Goal: Book appointment/travel/reservation

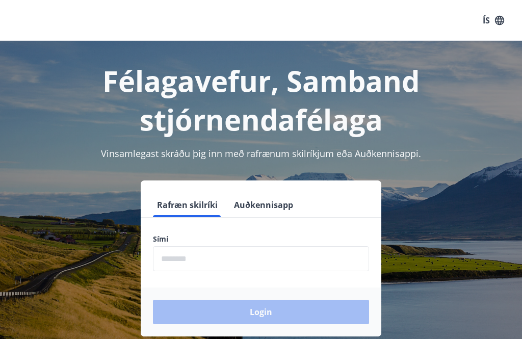
click at [266, 261] on input "phone" at bounding box center [261, 258] width 216 height 25
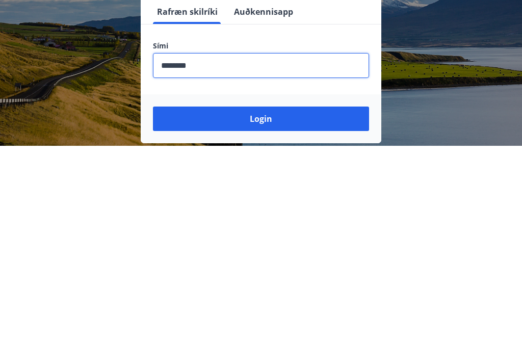
type input "********"
click at [274, 300] on button "Login" at bounding box center [261, 312] width 216 height 24
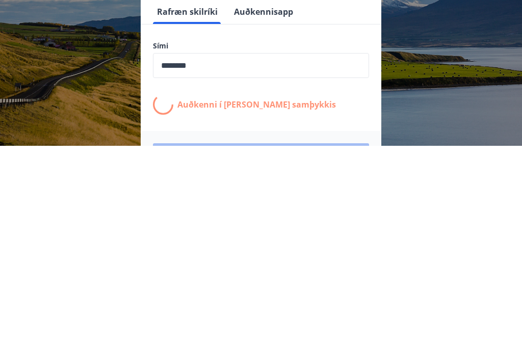
scroll to position [159, 0]
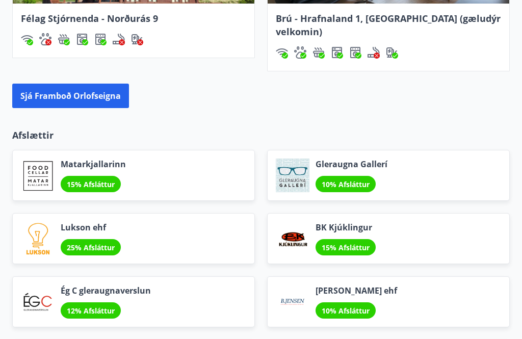
scroll to position [1220, 0]
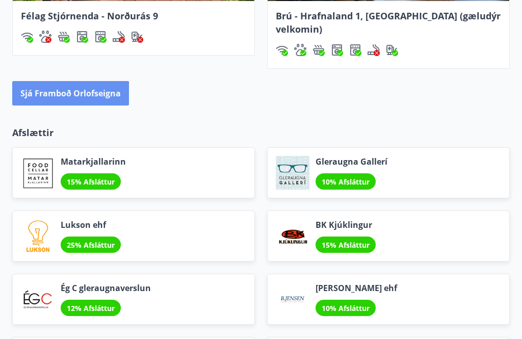
click at [54, 81] on button "Sjá framboð orlofseigna" at bounding box center [70, 93] width 117 height 24
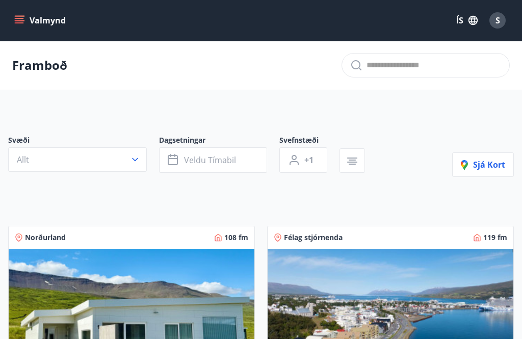
click at [134, 165] on button "Allt" at bounding box center [77, 159] width 139 height 24
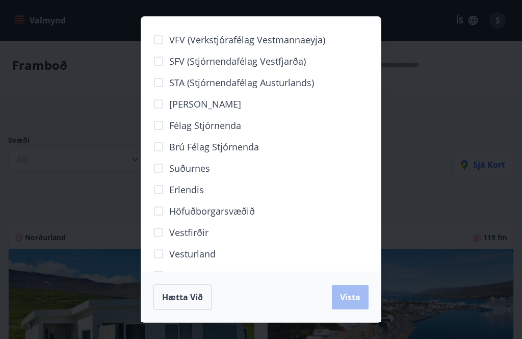
click at [468, 151] on div "VFV (Verkstjórafélag Vestmannaeyja) SFV (Stjórnendafélag Vestfjarða) STA (Stjór…" at bounding box center [261, 169] width 522 height 339
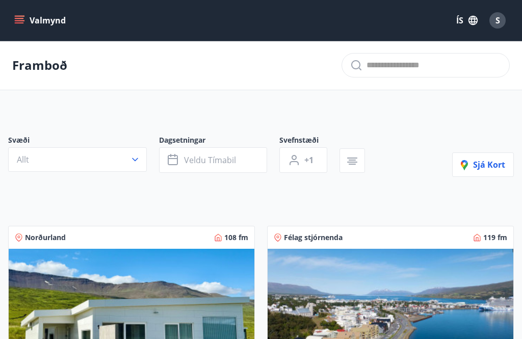
click at [137, 158] on icon "button" at bounding box center [135, 159] width 10 height 10
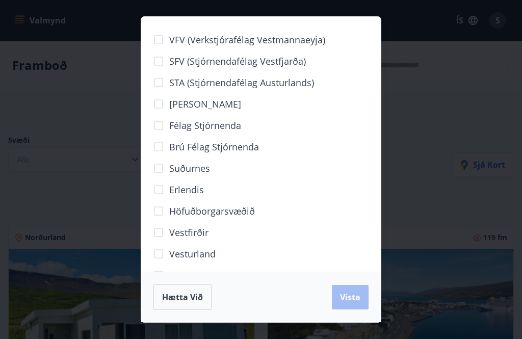
click at [438, 122] on div "VFV (Verkstjórafélag Vestmannaeyja) SFV (Stjórnendafélag Vestfjarða) STA (Stjór…" at bounding box center [261, 169] width 522 height 339
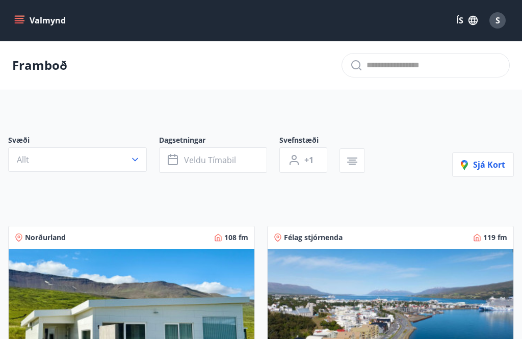
click at [243, 162] on button "Veldu tímabil" at bounding box center [213, 159] width 108 height 25
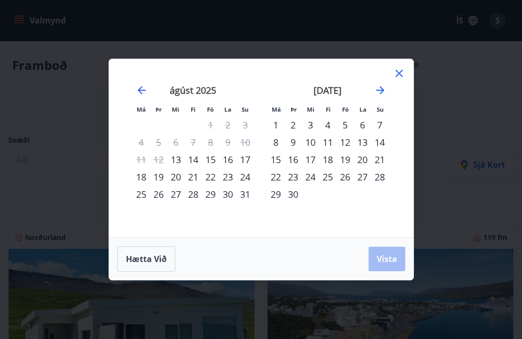
click at [362, 143] on div "13" at bounding box center [362, 142] width 17 height 17
click at [278, 160] on div "15" at bounding box center [275, 159] width 17 height 17
click at [394, 261] on span "Vista" at bounding box center [387, 258] width 20 height 11
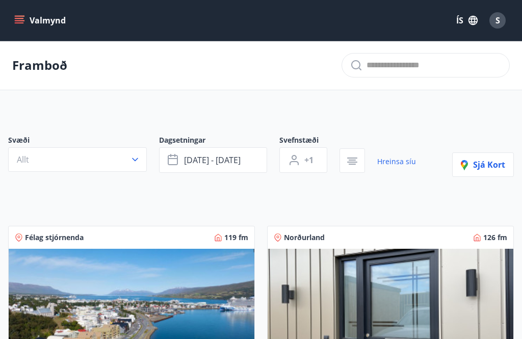
click at [311, 158] on span "+1" at bounding box center [308, 159] width 9 height 11
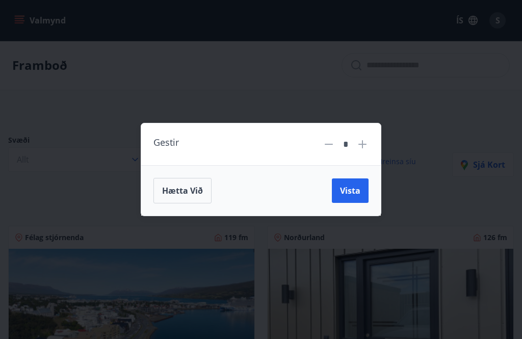
click at [362, 145] on icon at bounding box center [362, 144] width 8 height 8
type input "*"
click at [357, 194] on span "Vista" at bounding box center [350, 190] width 20 height 11
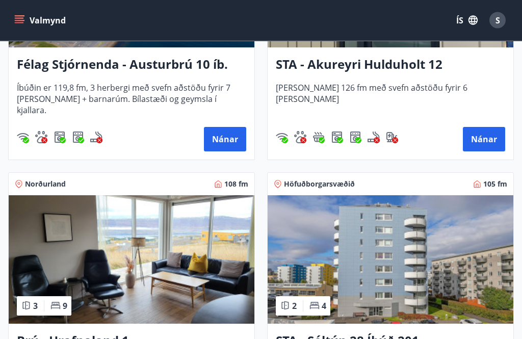
scroll to position [330, 0]
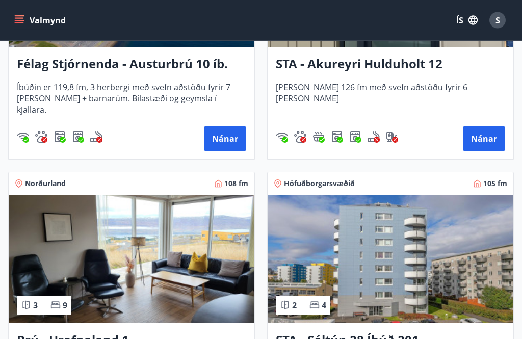
click at [512, 142] on div "STA - Akureyri Hulduholt 12 Húsið er 126 fm með svefn aðstöðu fyrir 6 manns Nán…" at bounding box center [391, 103] width 246 height 112
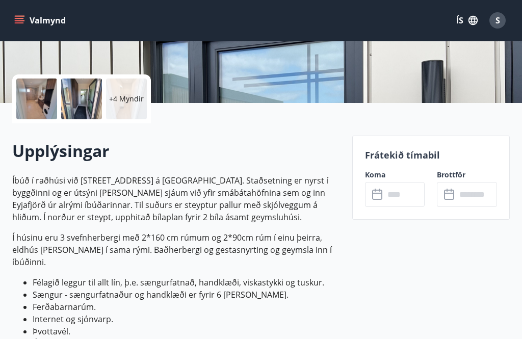
scroll to position [210, 0]
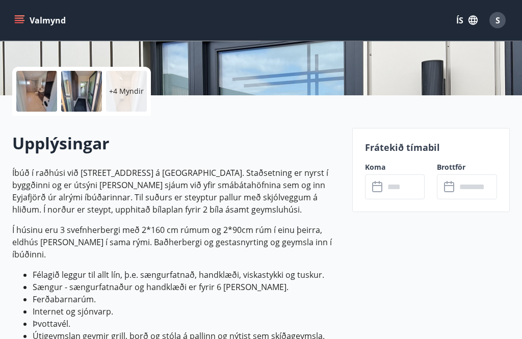
click at [408, 188] on input "text" at bounding box center [404, 187] width 41 height 25
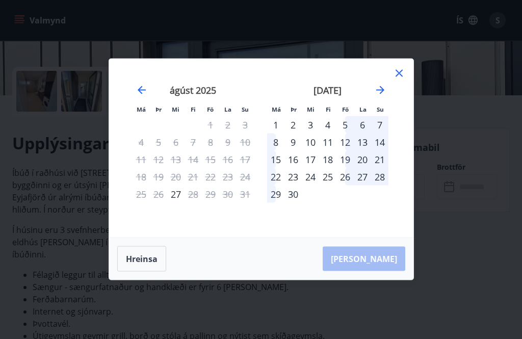
scroll to position [210, 0]
click at [366, 151] on div "13" at bounding box center [362, 142] width 17 height 17
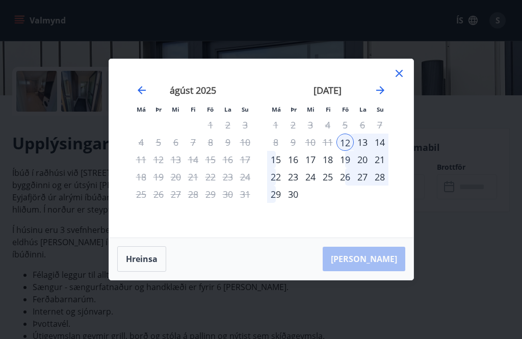
click at [281, 168] on div "15" at bounding box center [275, 159] width 17 height 17
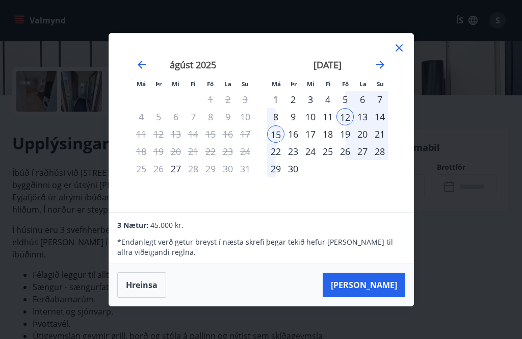
click at [398, 297] on button "Taka Frá" at bounding box center [364, 285] width 83 height 24
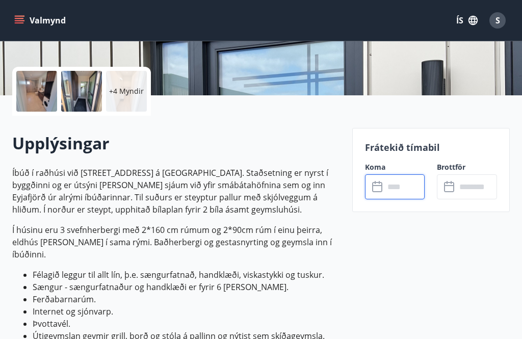
type input "******"
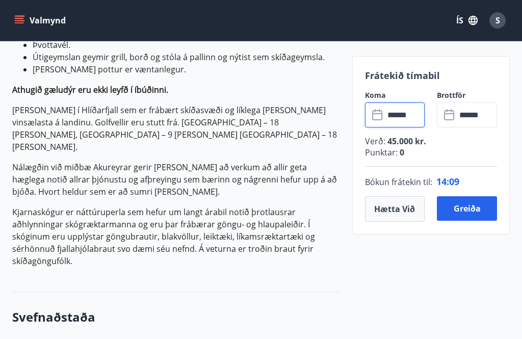
scroll to position [487, 0]
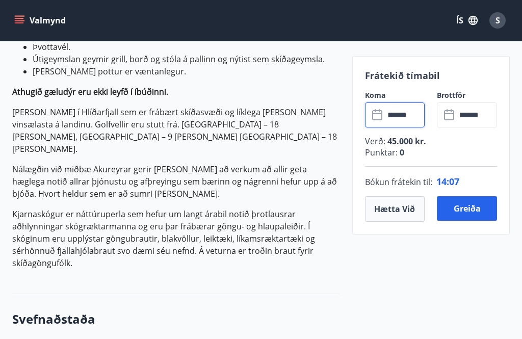
click at [407, 211] on button "Hætta við" at bounding box center [395, 208] width 60 height 25
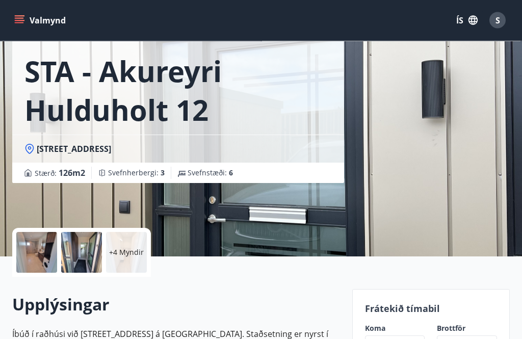
scroll to position [0, 0]
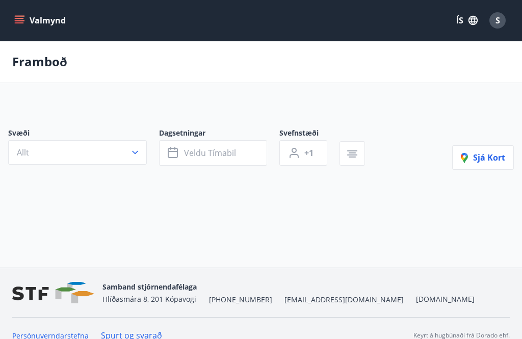
scroll to position [33, 0]
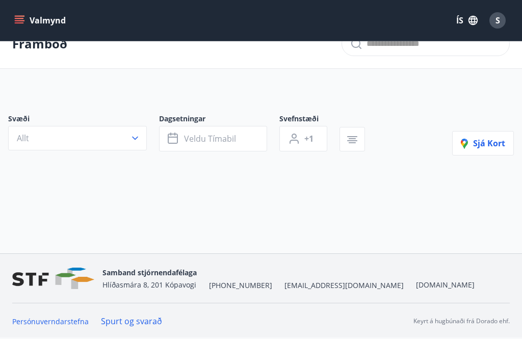
type input "*"
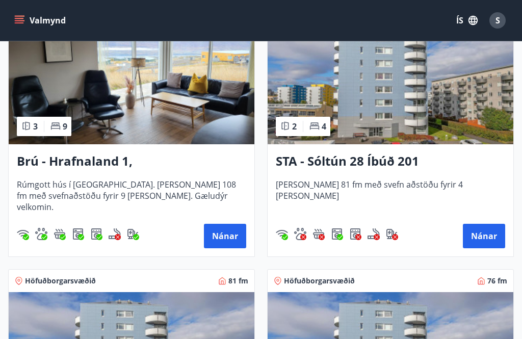
scroll to position [508, 0]
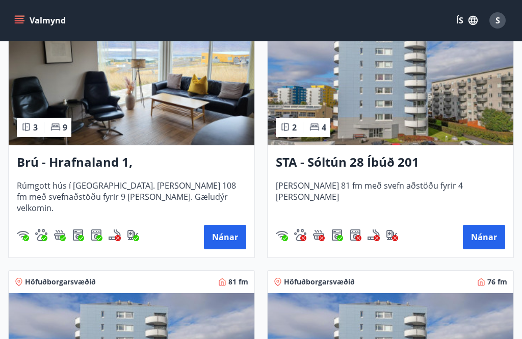
click at [222, 241] on button "Nánar" at bounding box center [225, 237] width 42 height 24
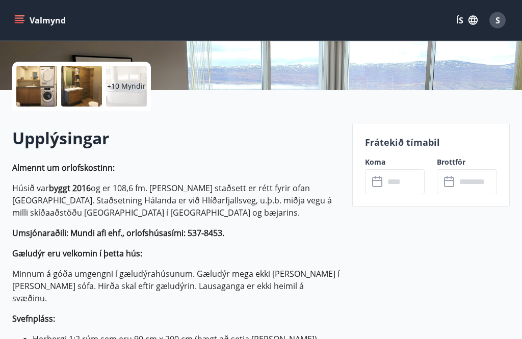
scroll to position [220, 0]
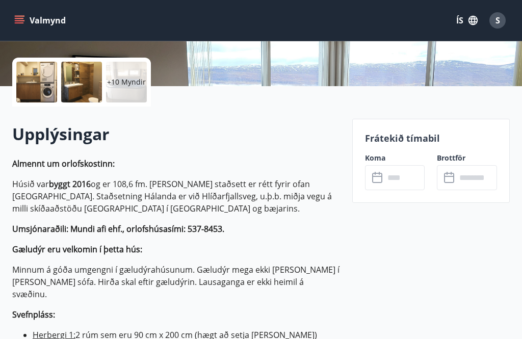
click at [401, 181] on input "text" at bounding box center [404, 177] width 41 height 25
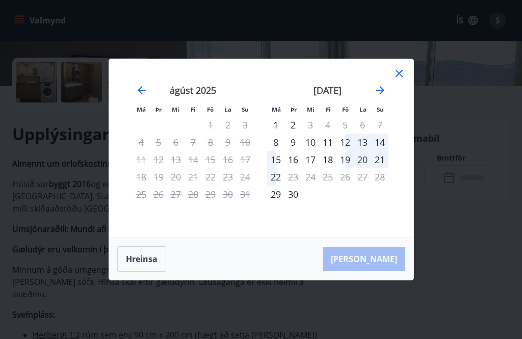
click at [367, 151] on div "13" at bounding box center [362, 142] width 17 height 17
click at [273, 168] on div "15" at bounding box center [275, 159] width 17 height 17
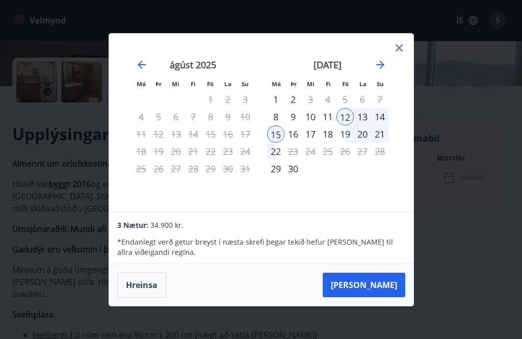
click at [363, 125] on div "13" at bounding box center [362, 116] width 17 height 17
click at [385, 125] on div "14" at bounding box center [379, 116] width 17 height 17
click at [401, 297] on button "Taka Frá" at bounding box center [364, 285] width 83 height 24
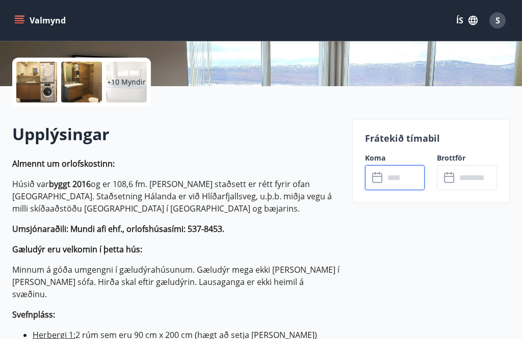
type input "******"
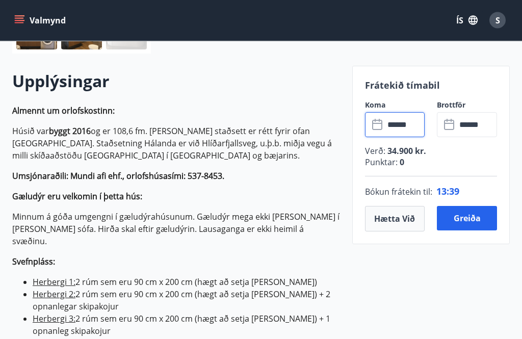
scroll to position [273, 0]
click at [399, 224] on button "Hætta við" at bounding box center [395, 218] width 60 height 25
